Goal: Navigation & Orientation: Find specific page/section

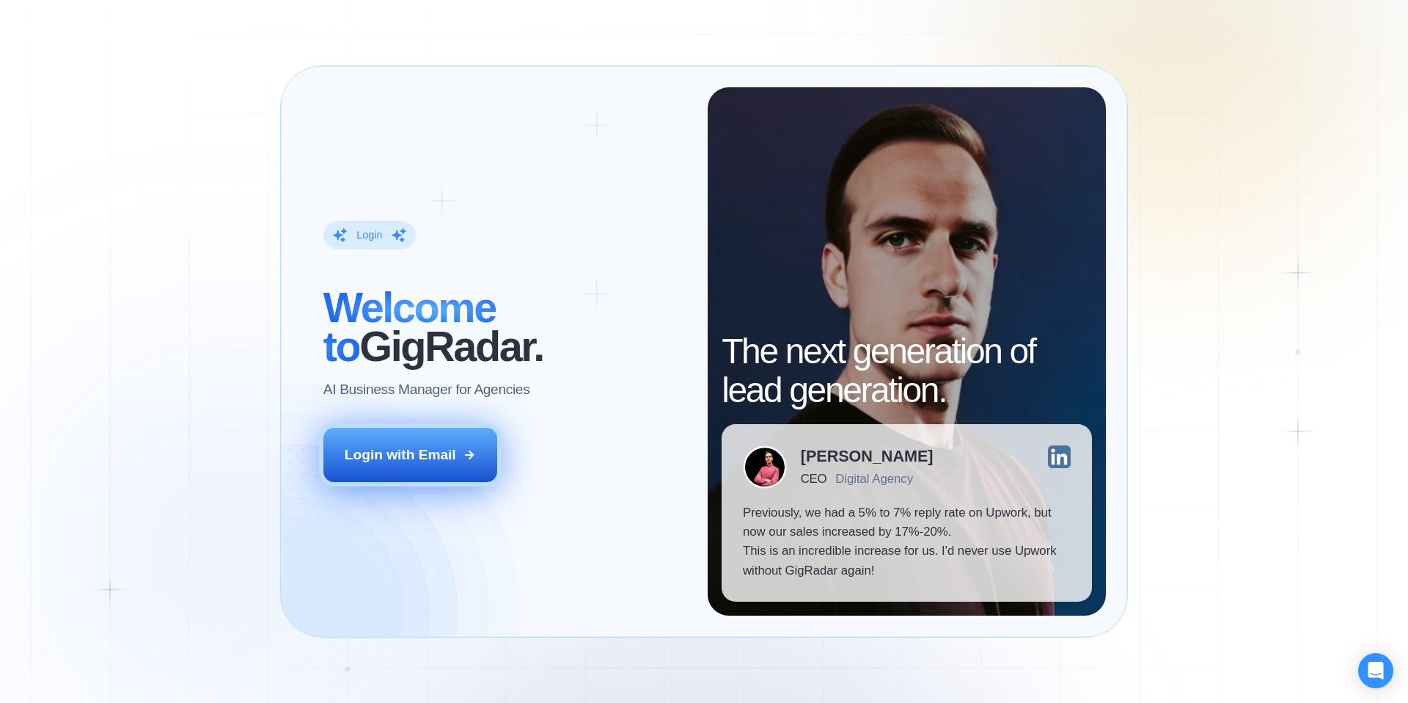
click at [425, 463] on div "Login with Email" at bounding box center [400, 454] width 111 height 19
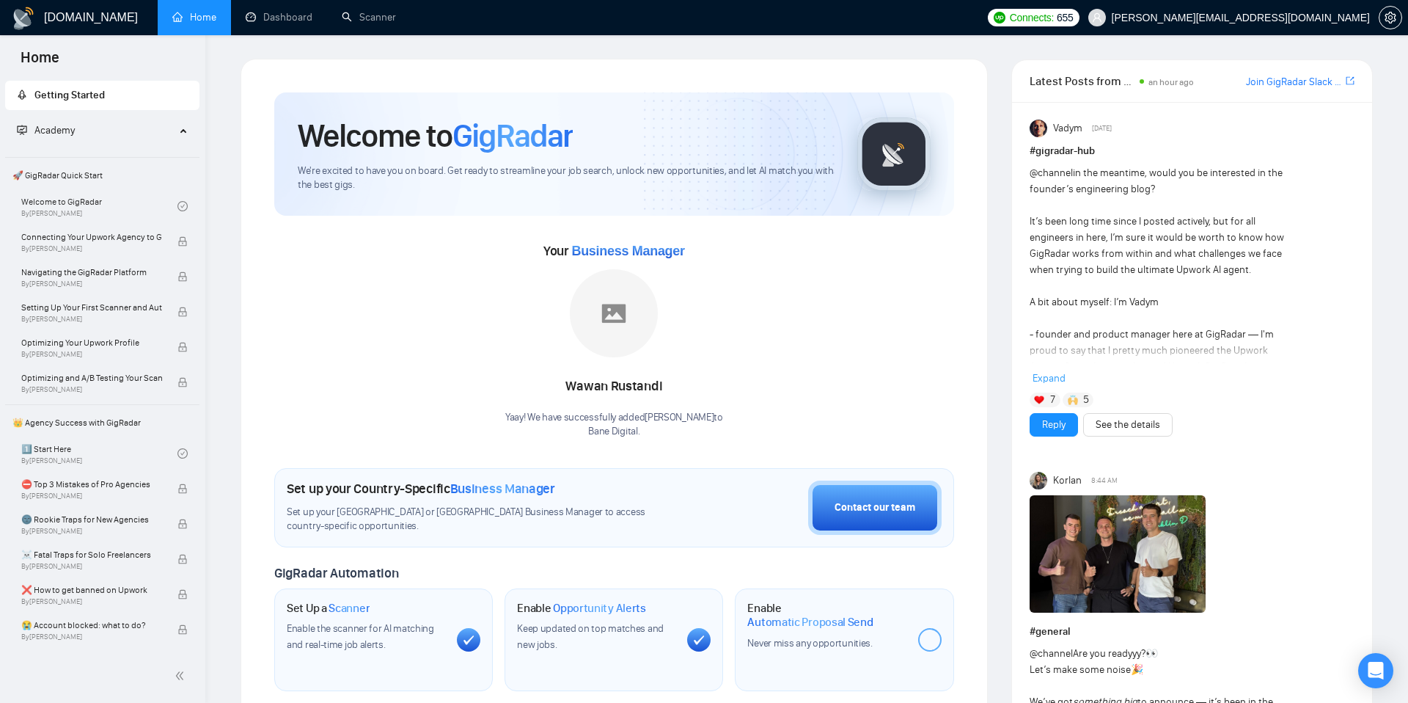
click at [277, 15] on link "Dashboard" at bounding box center [279, 17] width 67 height 12
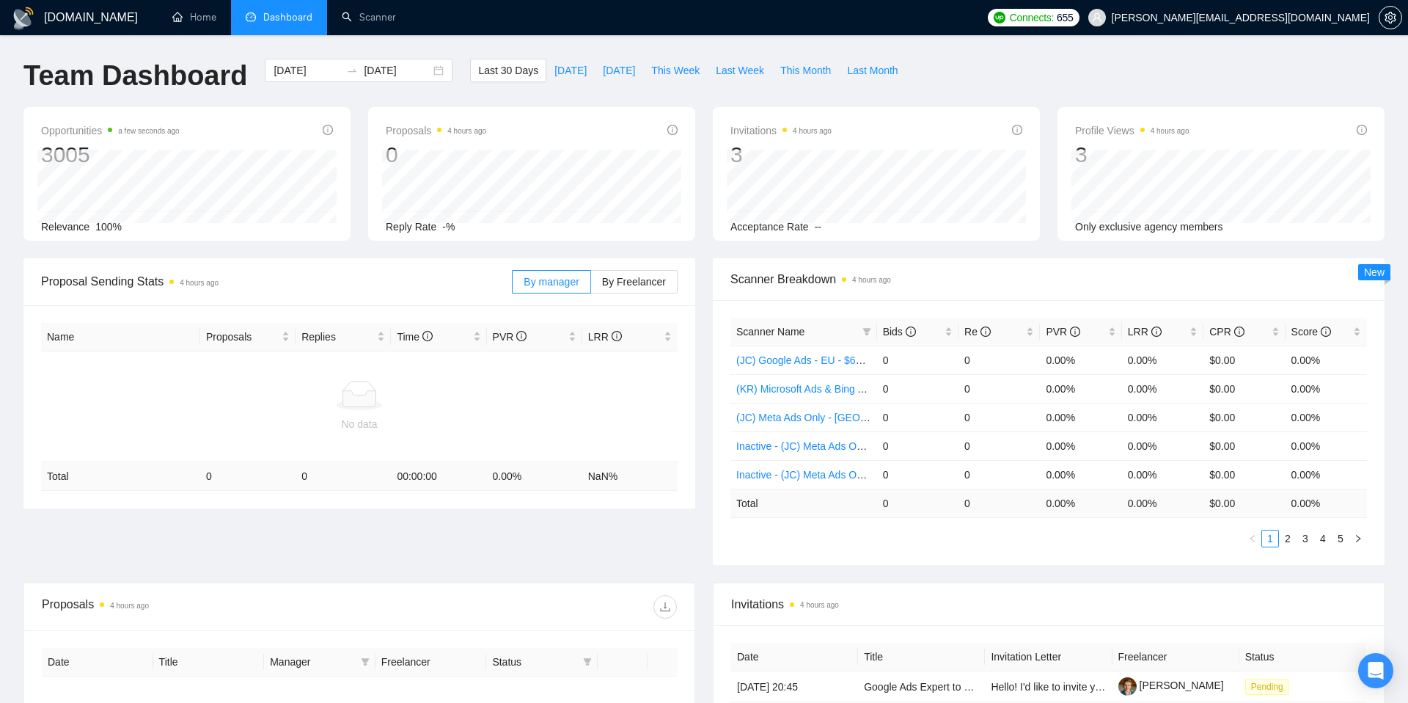
click at [349, 251] on div "Opportunities a few seconds ago 3005 Relevance 100% Proposals 4 hours ago 0 Rep…" at bounding box center [704, 182] width 1379 height 151
click at [934, 95] on div "Team Dashboard 2025-09-09 2025-10-09 Last 30 Days Today Yesterday This Week Las…" at bounding box center [704, 83] width 1379 height 48
click at [940, 93] on div "Team Dashboard 2025-09-09 2025-10-09 Last 30 Days Today Yesterday This Week Las…" at bounding box center [704, 83] width 1379 height 48
